Goal: Information Seeking & Learning: Compare options

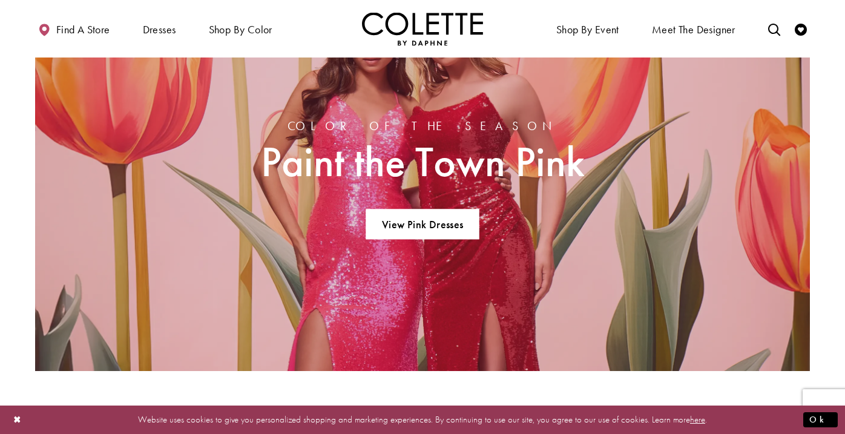
scroll to position [816, 0]
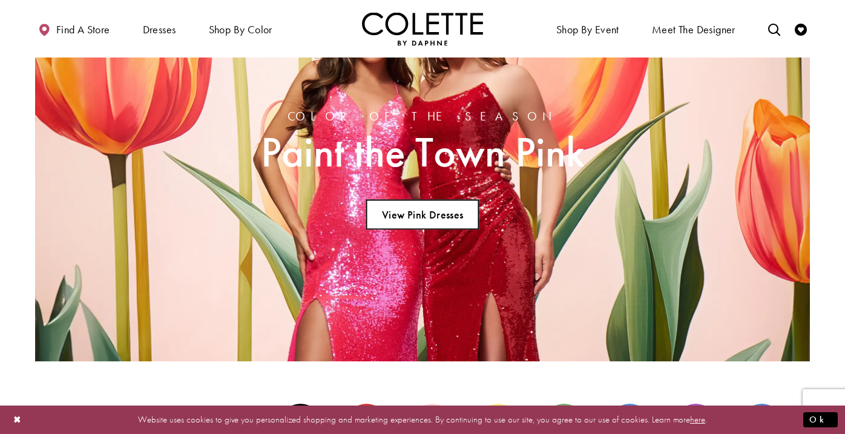
click at [425, 219] on link "View Pink Dresses" at bounding box center [422, 214] width 113 height 30
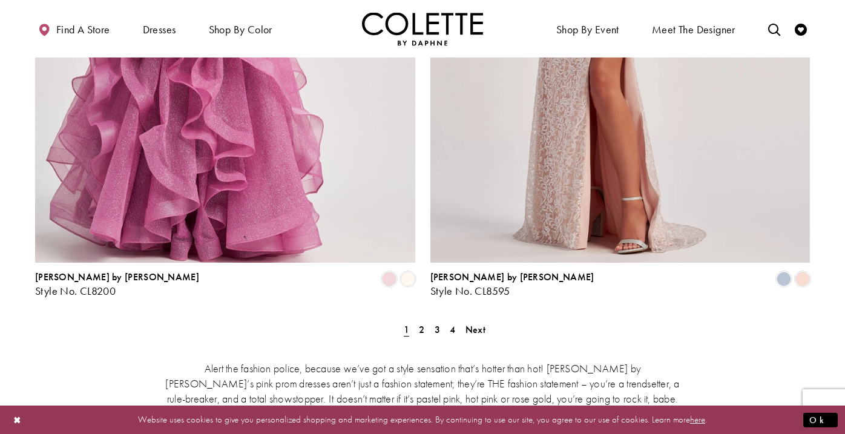
scroll to position [2342, 0]
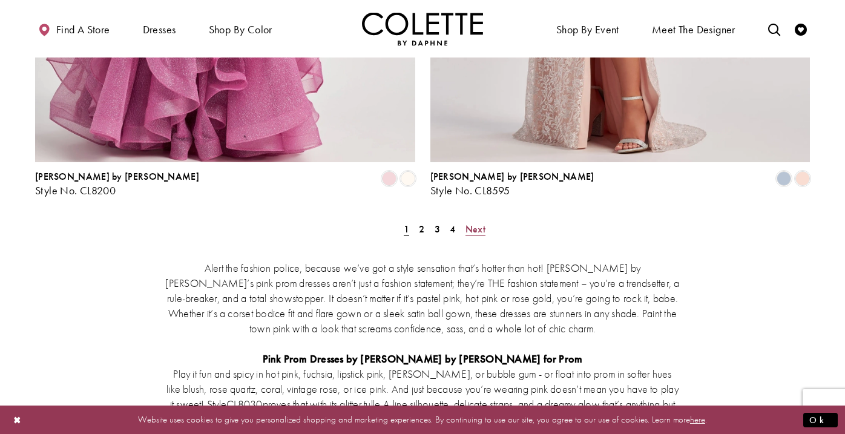
click at [475, 223] on span "Next" at bounding box center [476, 229] width 20 height 13
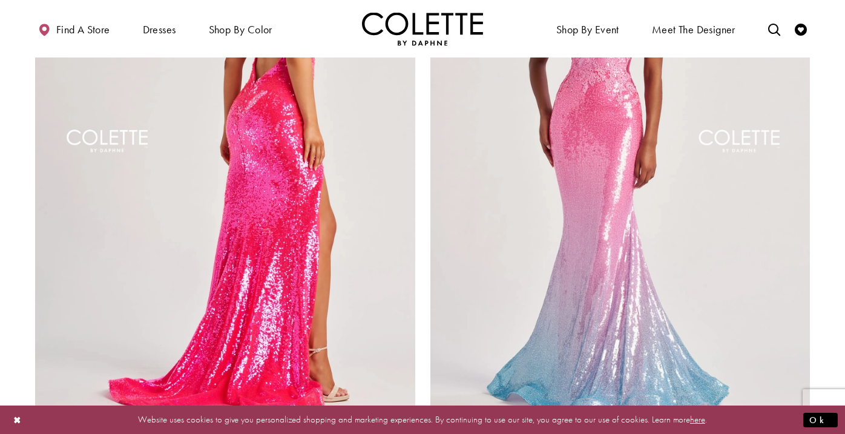
scroll to position [2087, 0]
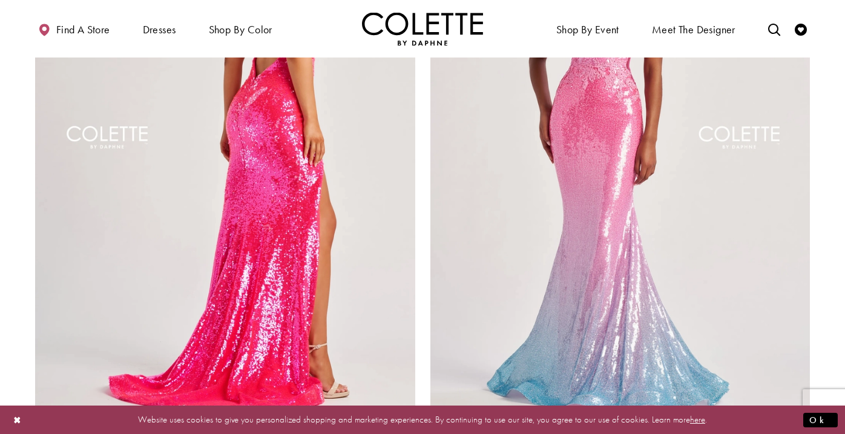
click at [250, 156] on img "Visit Colette by Daphne Style No. CL8070 Page" at bounding box center [225, 140] width 380 height 553
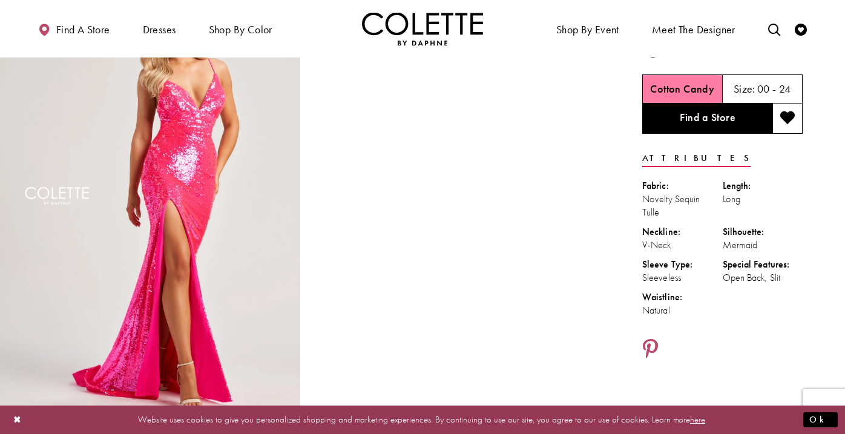
scroll to position [78, 0]
click at [270, 223] on img "Full size Style CL8070 Colette by Daphne #0 default Cotton Candy frontface vert…" at bounding box center [150, 205] width 300 height 450
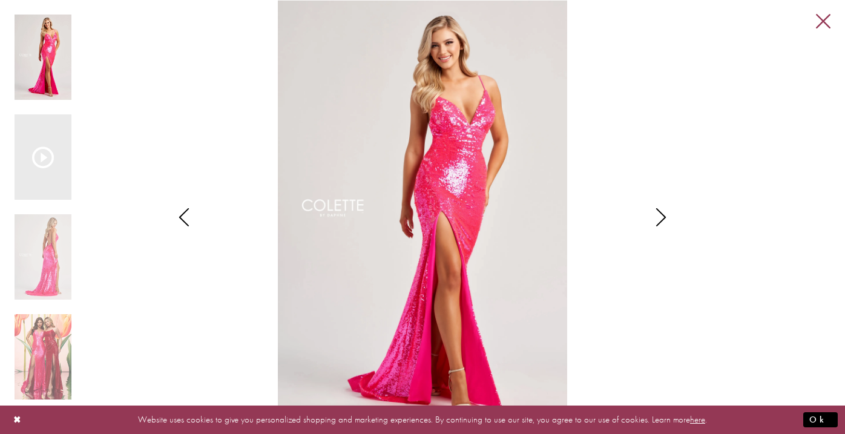
click at [822, 18] on link "Close" at bounding box center [823, 22] width 15 height 15
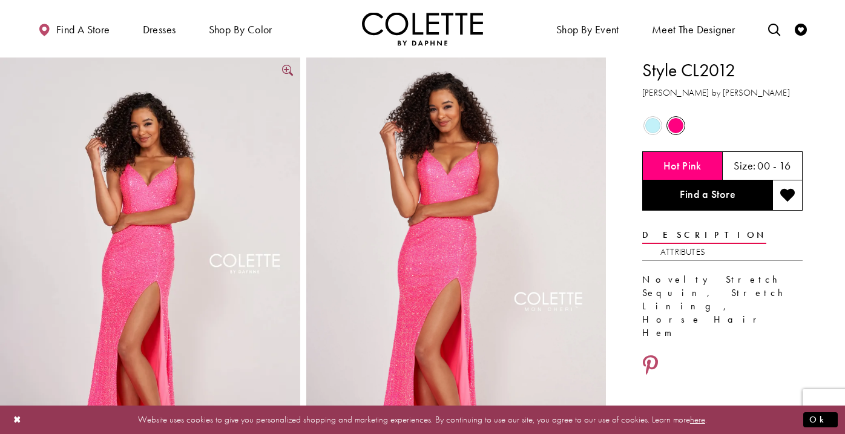
click at [270, 235] on img "Full size Style CL2012 Colette by Daphne #0 default Hot Pink frontface vertical…" at bounding box center [150, 283] width 300 height 450
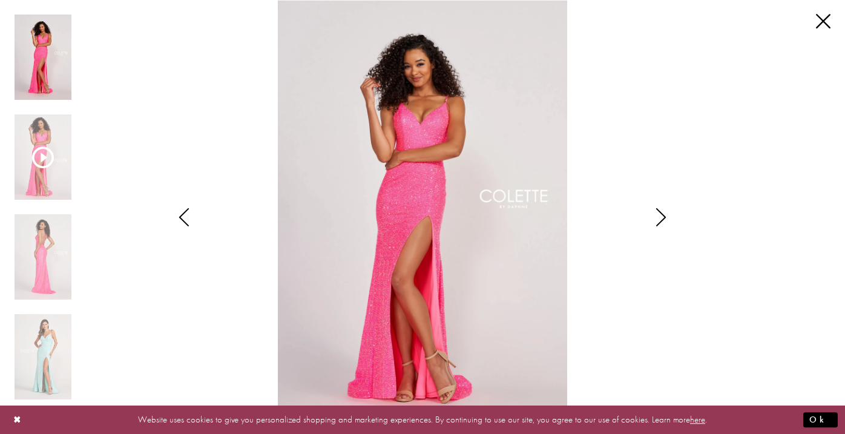
click at [821, 14] on div "Pause autoplay Previous Slide Next Slide 0 1 2 3" at bounding box center [423, 217] width 816 height 434
click at [823, 21] on link "Close" at bounding box center [823, 22] width 15 height 15
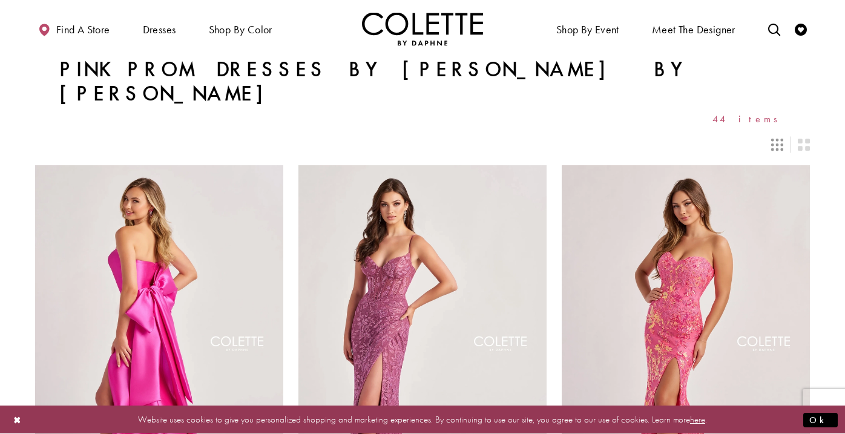
scroll to position [65, 0]
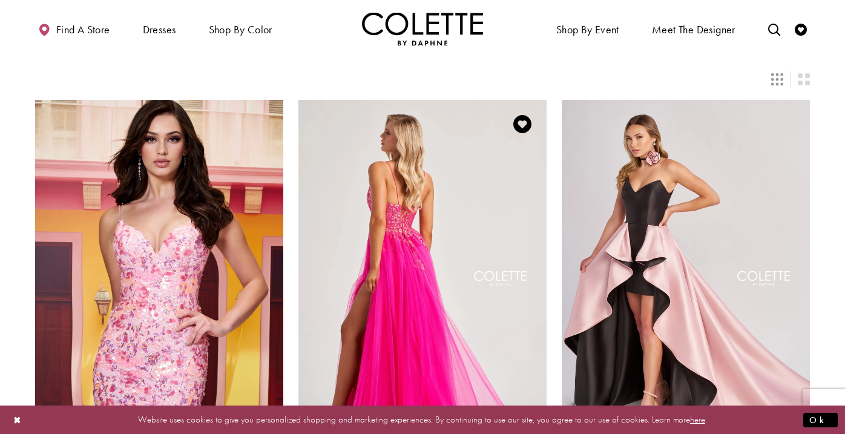
click at [365, 196] on img "Visit Colette by Daphne Style No. CL8030 Page" at bounding box center [423, 280] width 248 height 361
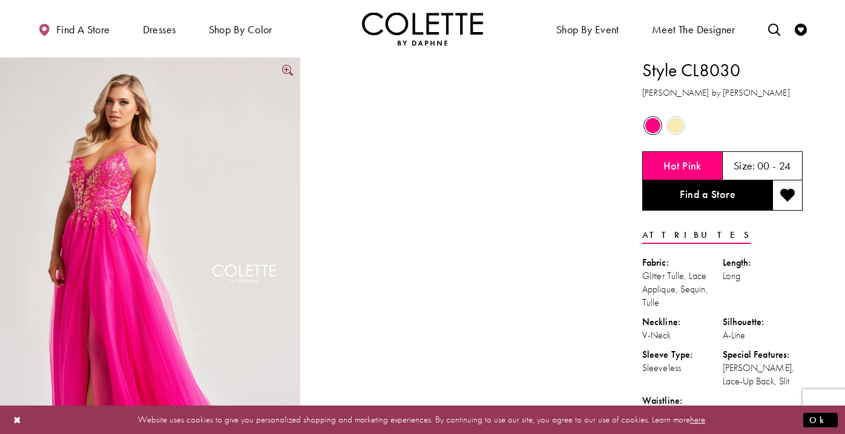
click at [159, 160] on img "Full size Style CL8030 Colette by Daphne #0 default Hot Pink frontface vertical…" at bounding box center [150, 283] width 300 height 450
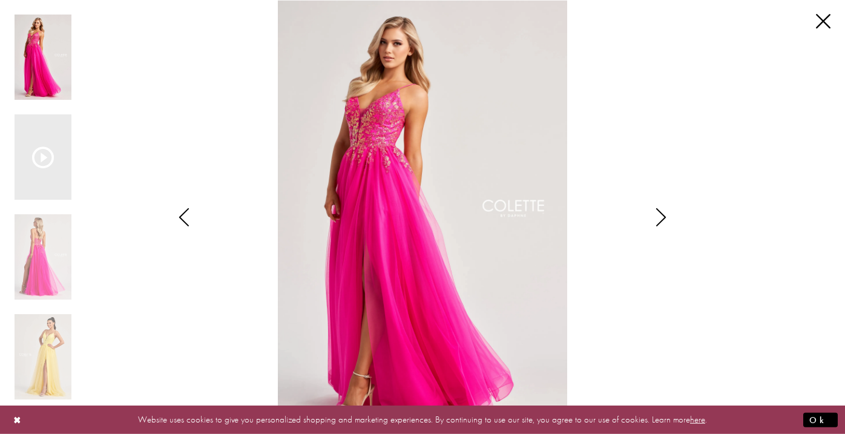
click at [653, 220] on icon "Style CL8030 Colette by Daphne Views dialog" at bounding box center [661, 217] width 30 height 18
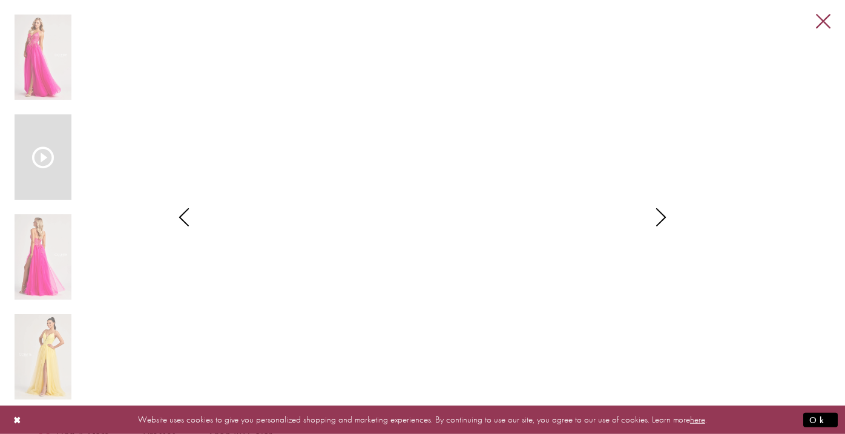
click at [827, 25] on link "Close" at bounding box center [823, 22] width 15 height 15
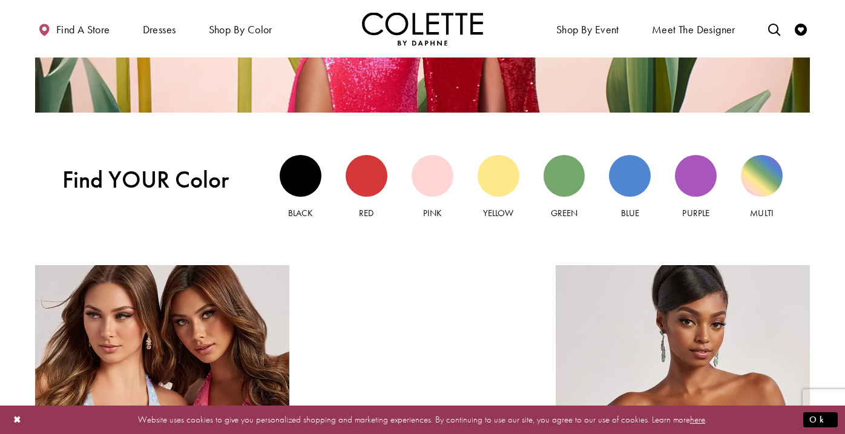
scroll to position [1067, 0]
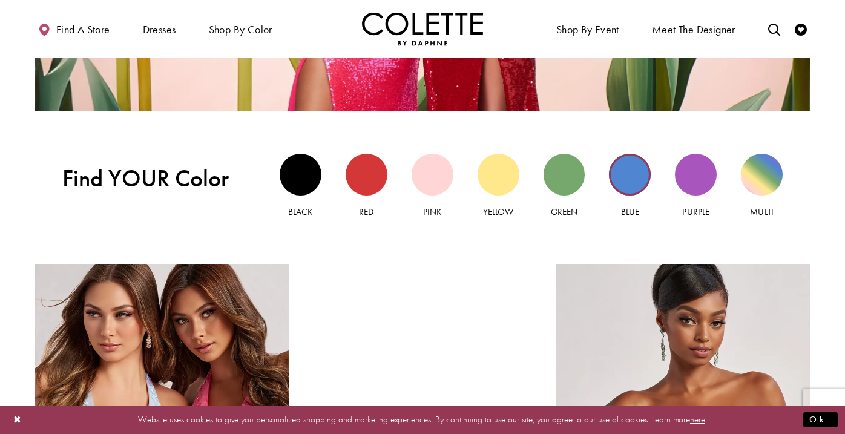
click at [623, 175] on div "Blue view" at bounding box center [630, 175] width 42 height 42
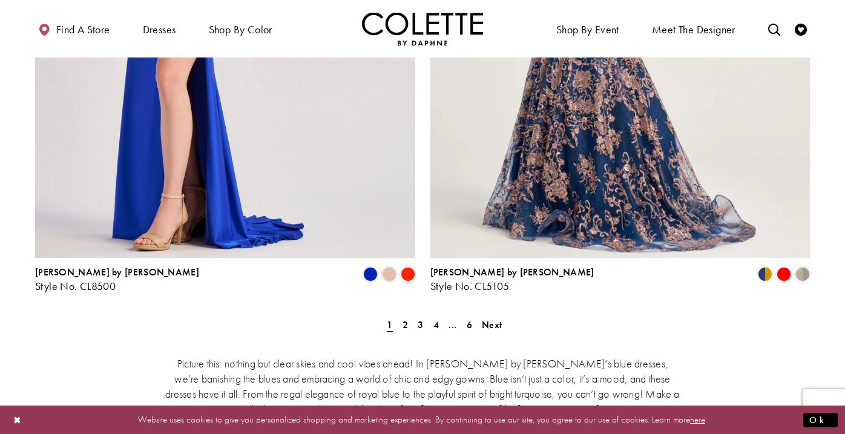
scroll to position [2248, 0]
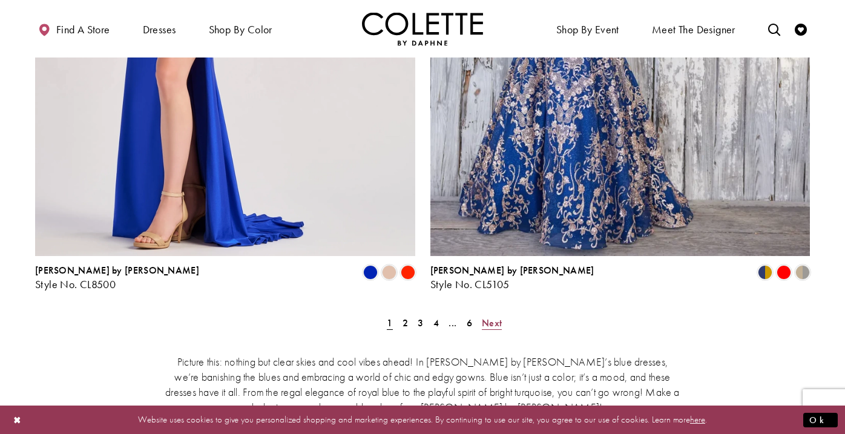
click at [491, 317] on span "Next" at bounding box center [492, 323] width 20 height 13
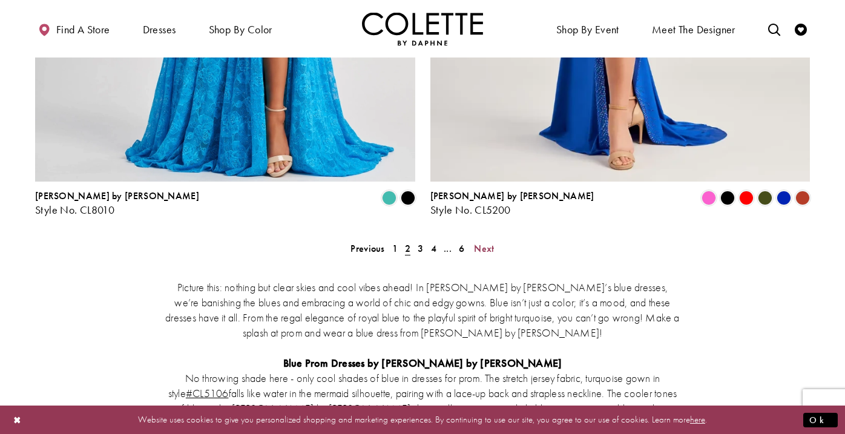
scroll to position [2334, 0]
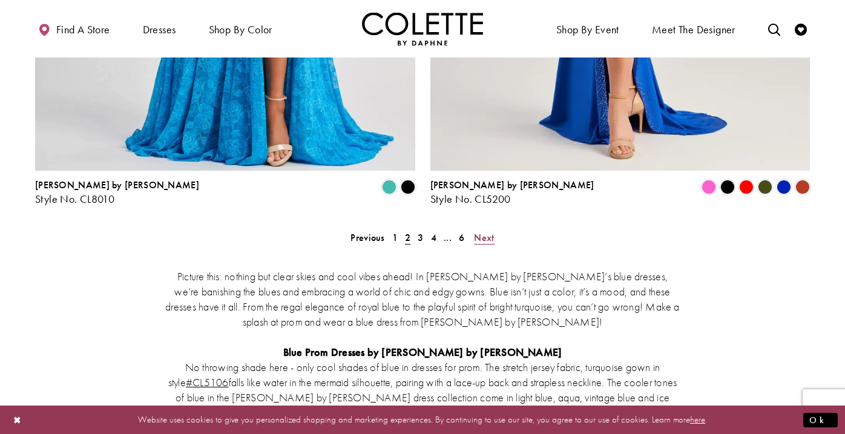
click at [489, 231] on span "Next" at bounding box center [484, 237] width 20 height 13
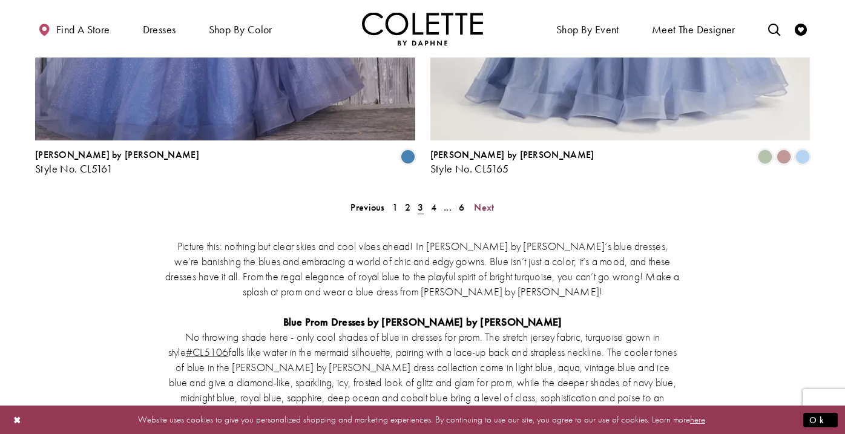
scroll to position [2362, 0]
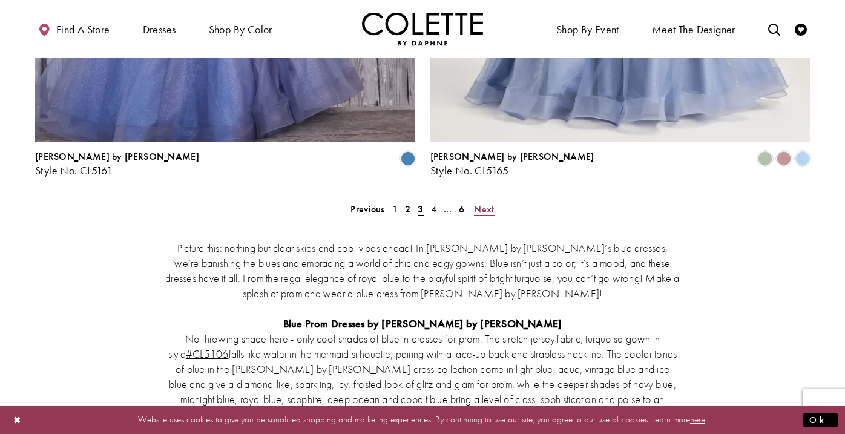
click at [482, 203] on span "Next" at bounding box center [484, 209] width 20 height 13
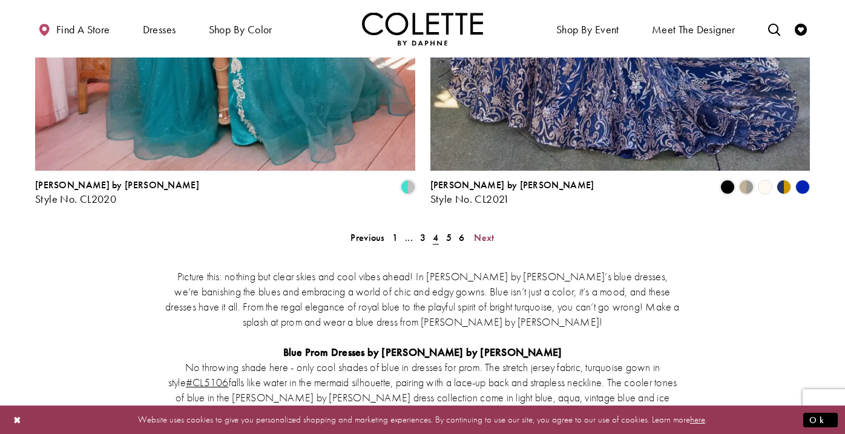
scroll to position [2338, 0]
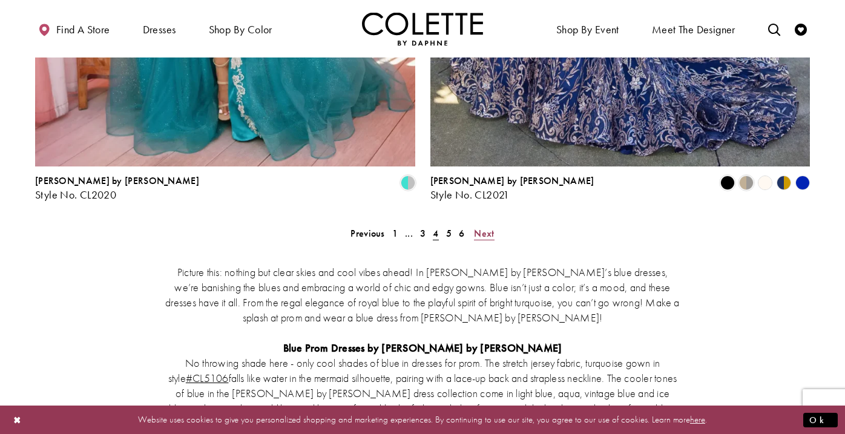
click at [488, 227] on span "Next" at bounding box center [484, 233] width 20 height 13
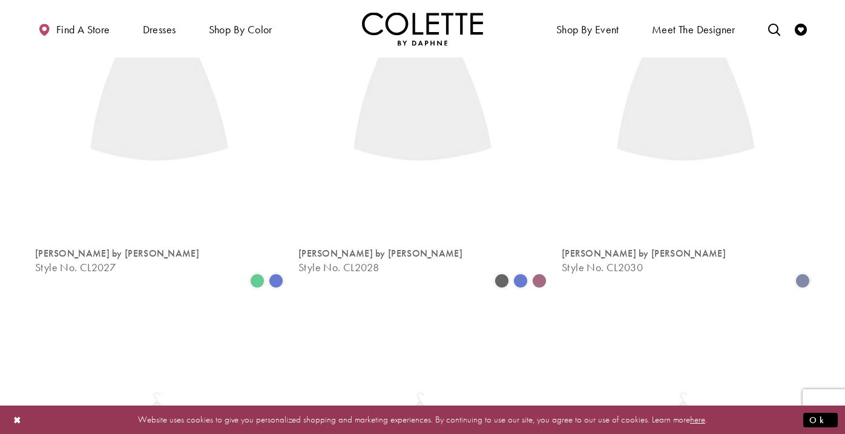
scroll to position [65, 0]
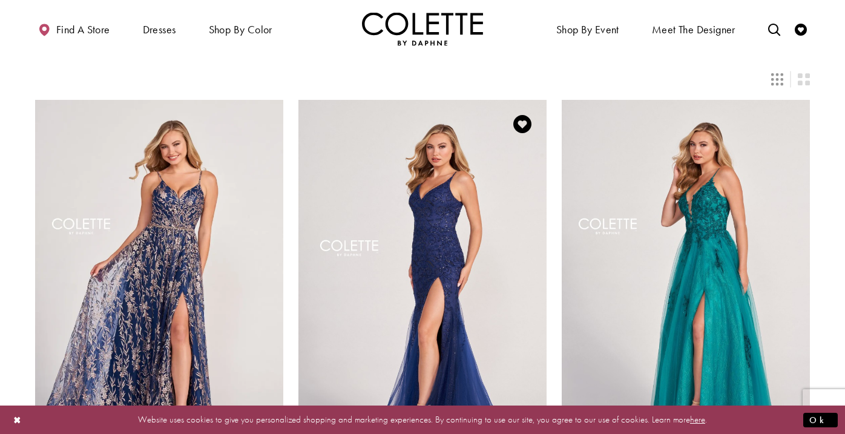
click at [442, 212] on img "Visit Colette by Daphne Style No. CL2024 Page" at bounding box center [423, 280] width 248 height 361
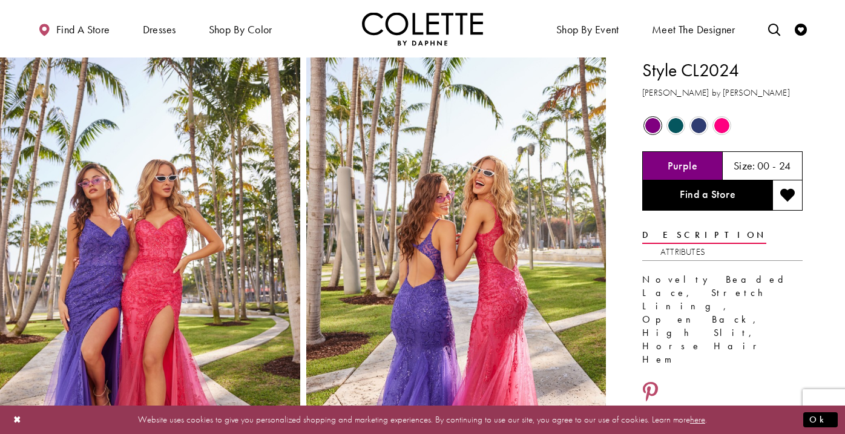
click at [696, 124] on span "Product color controls state depends on size chosen" at bounding box center [699, 125] width 15 height 15
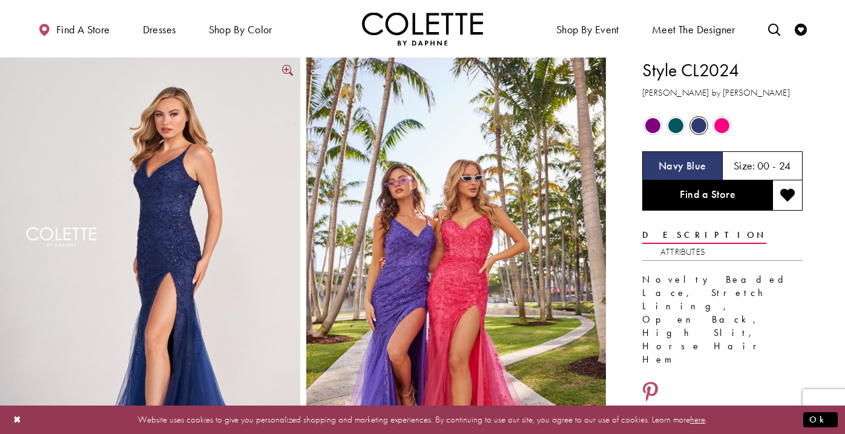
click at [176, 224] on img "Full size Style CL2024 Colette by Daphne #6 Navy Blue picture" at bounding box center [150, 283] width 300 height 450
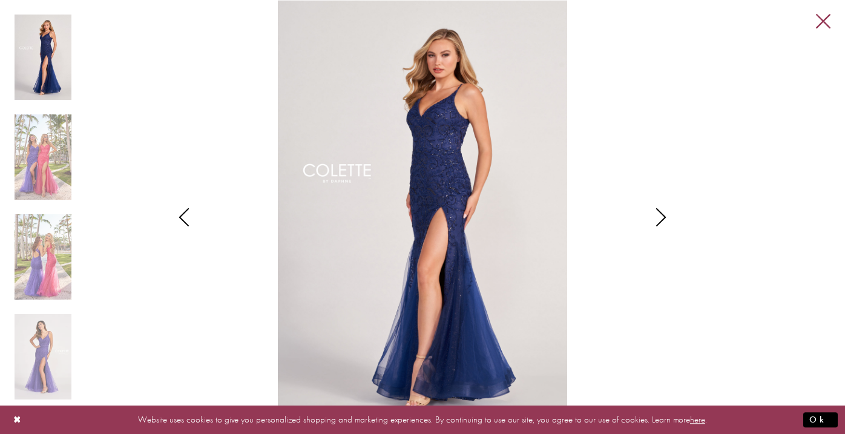
click at [825, 21] on link "Close" at bounding box center [823, 22] width 15 height 15
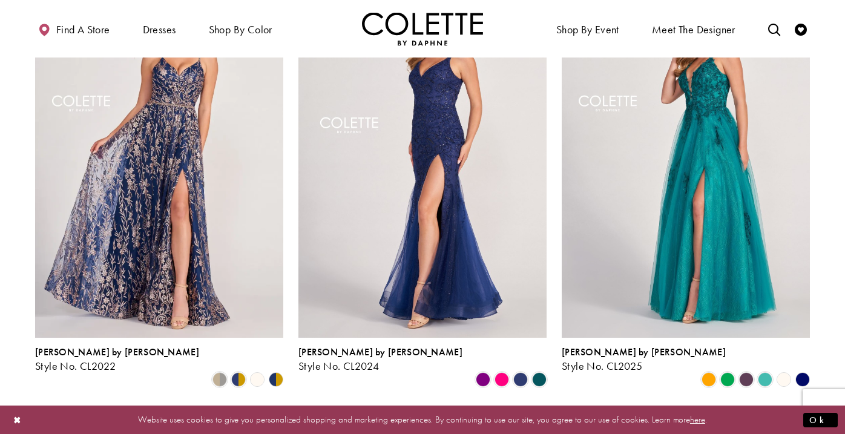
scroll to position [189, 0]
click at [805, 370] on polygon "Product List" at bounding box center [802, 379] width 19 height 19
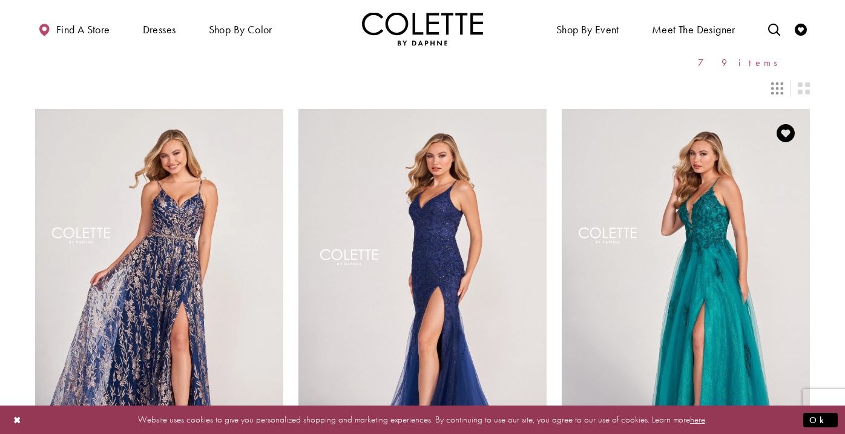
scroll to position [53, 0]
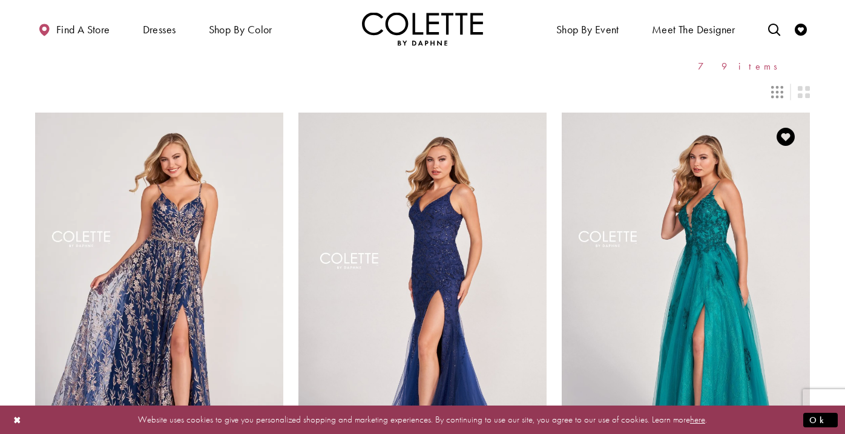
click at [704, 207] on img "Visit Colette by Daphne Style No. CL2025 Page" at bounding box center [686, 293] width 248 height 361
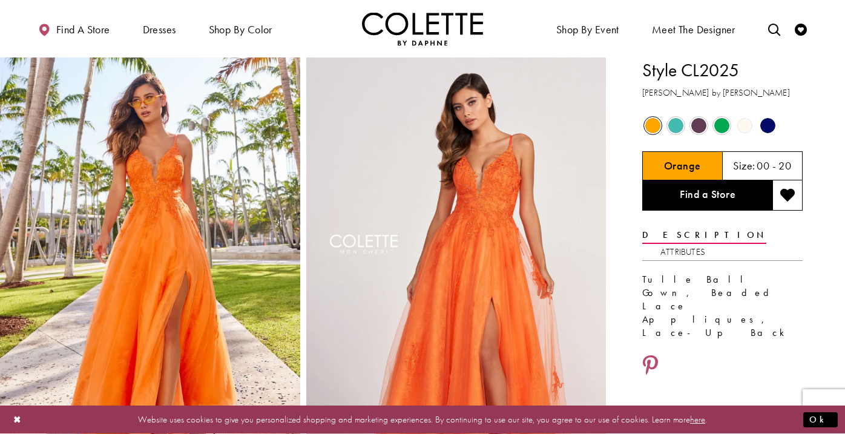
click at [766, 127] on span "Product color controls state depends on size chosen" at bounding box center [768, 125] width 15 height 15
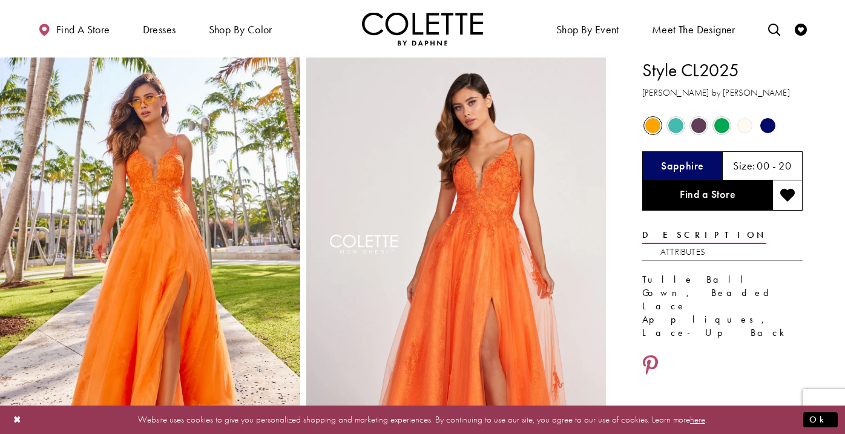
click at [767, 124] on span "Product color controls state depends on size chosen" at bounding box center [768, 125] width 15 height 15
click at [701, 125] on span "Product color controls state depends on size chosen" at bounding box center [699, 125] width 15 height 15
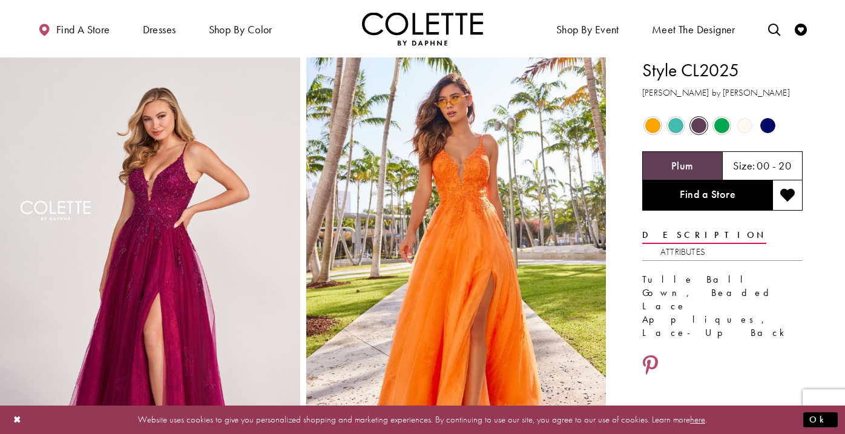
click at [771, 127] on span "Product color controls state depends on size chosen" at bounding box center [768, 125] width 15 height 15
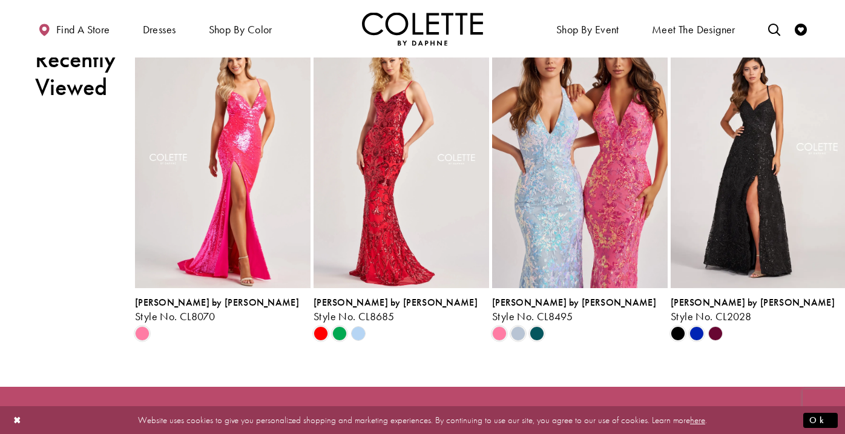
scroll to position [2809, 0]
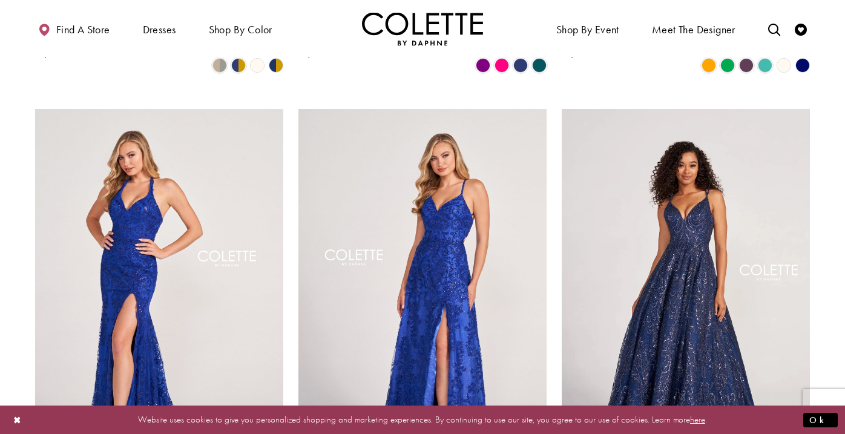
scroll to position [500, 0]
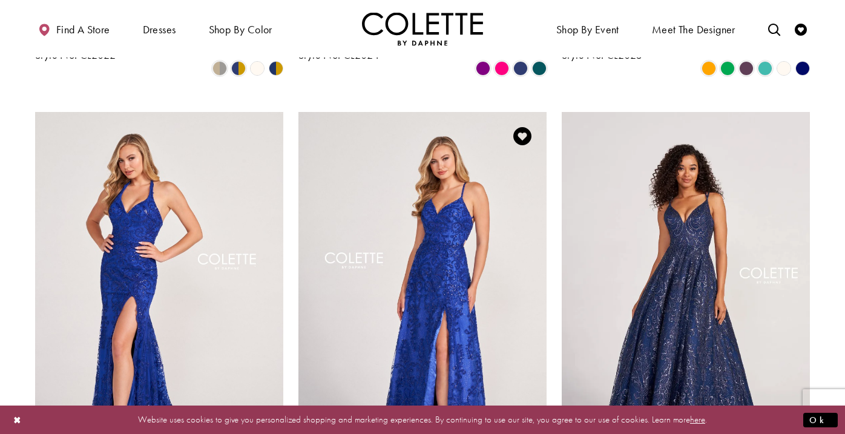
click at [498, 228] on img "Visit Colette by Daphne Style No. CL2028 Page" at bounding box center [423, 292] width 248 height 361
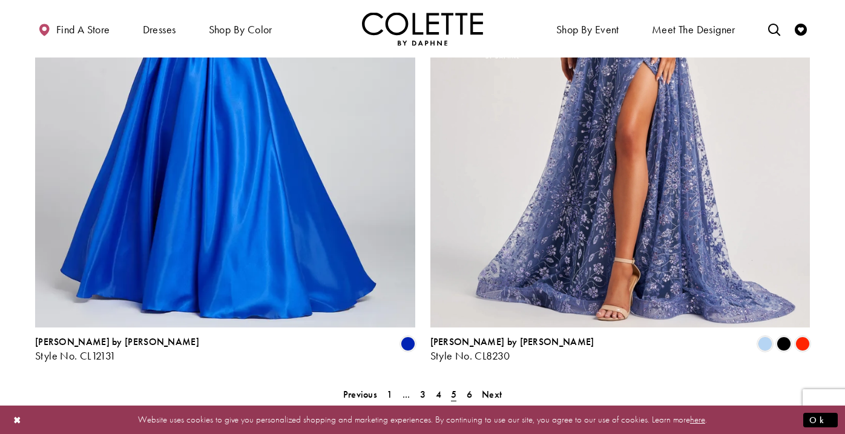
scroll to position [2178, 0]
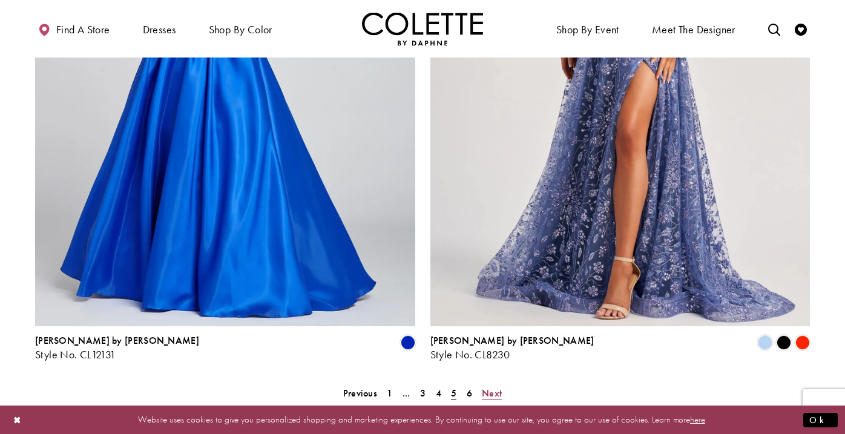
click at [491, 387] on span "Next" at bounding box center [492, 393] width 20 height 13
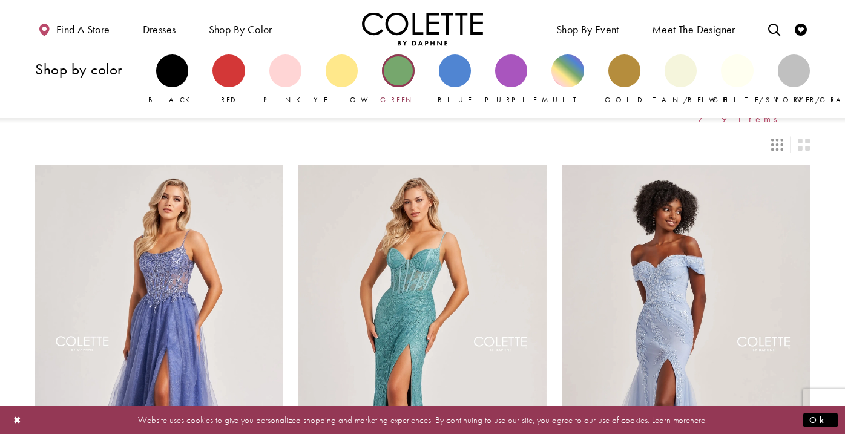
click at [398, 67] on div "Primary block" at bounding box center [398, 71] width 32 height 32
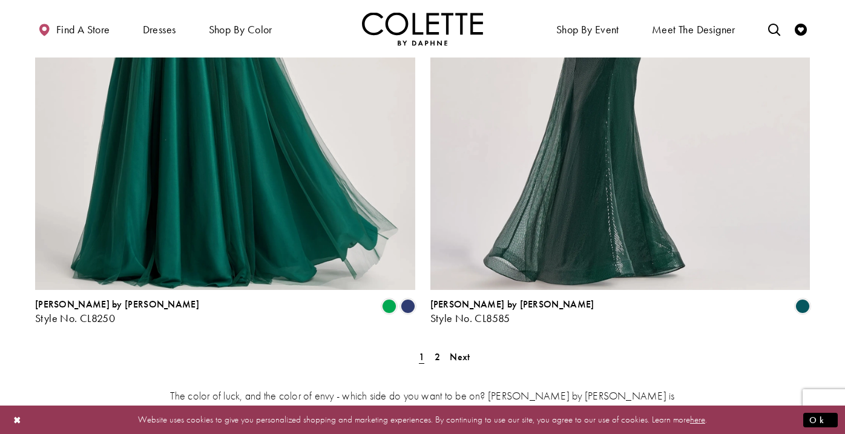
scroll to position [2222, 0]
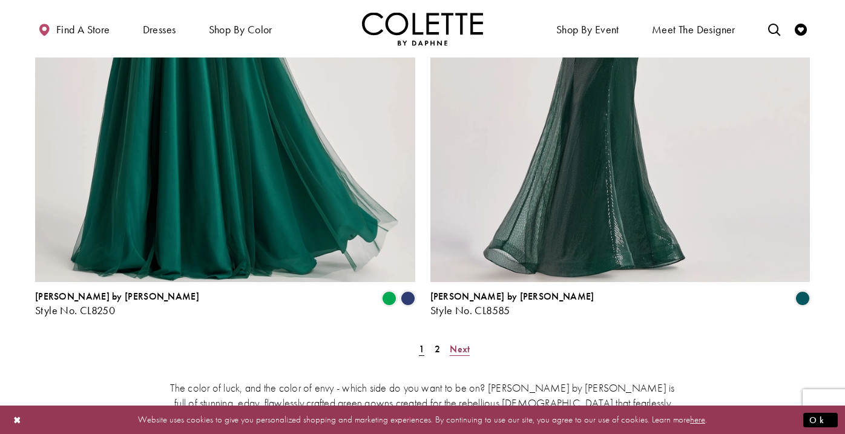
click at [463, 343] on span "Next" at bounding box center [460, 349] width 20 height 13
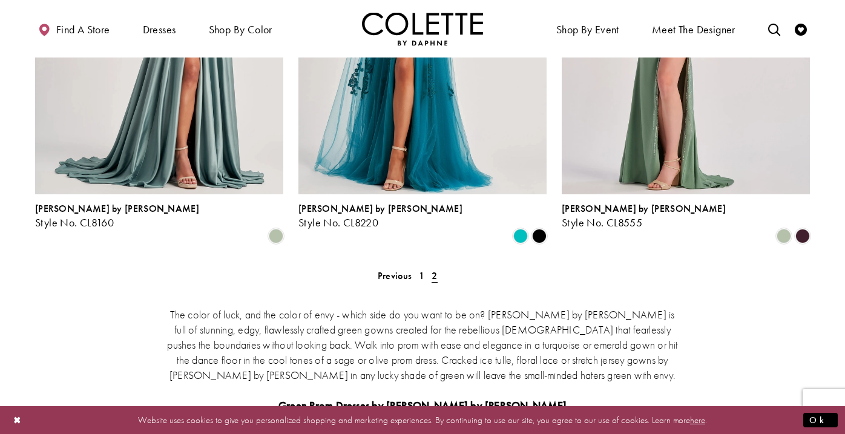
scroll to position [339, 0]
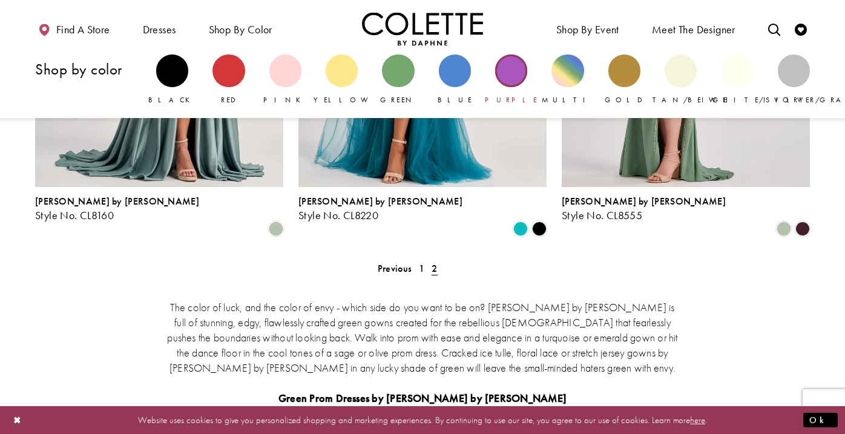
click at [511, 76] on div "Primary block" at bounding box center [511, 71] width 32 height 32
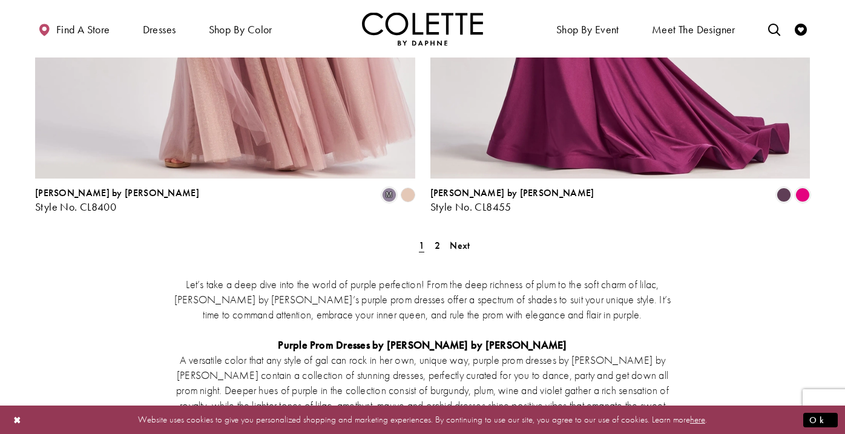
scroll to position [2348, 0]
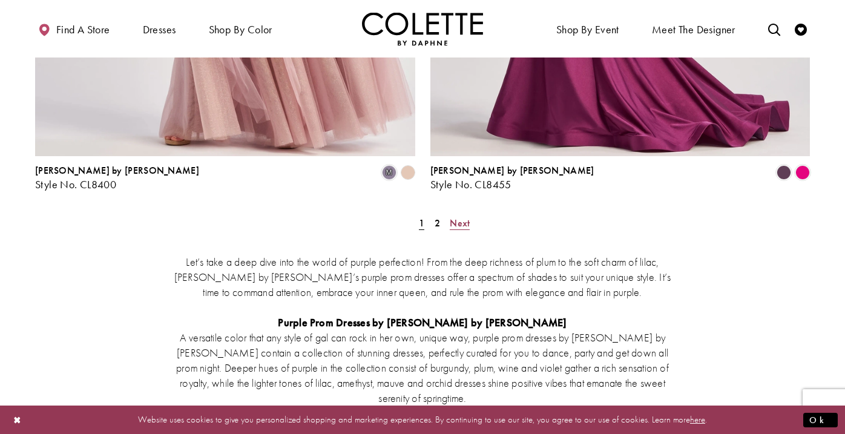
click at [466, 217] on span "Next" at bounding box center [460, 223] width 20 height 13
